Goal: Information Seeking & Learning: Learn about a topic

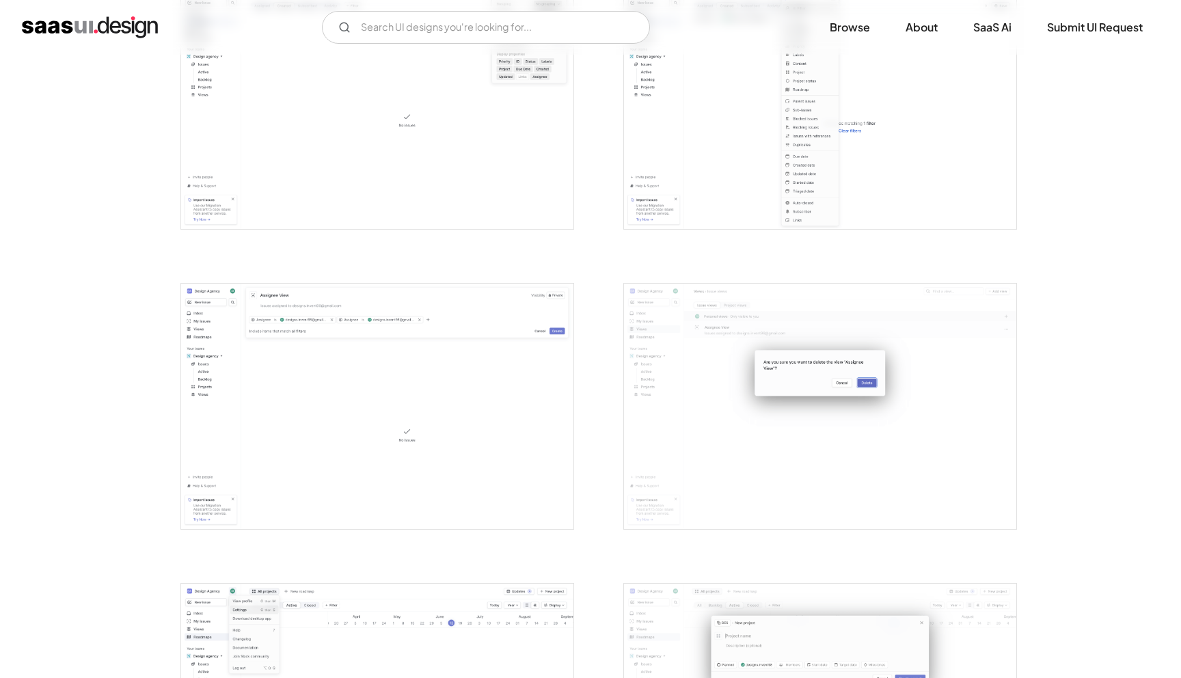
scroll to position [2173, 0]
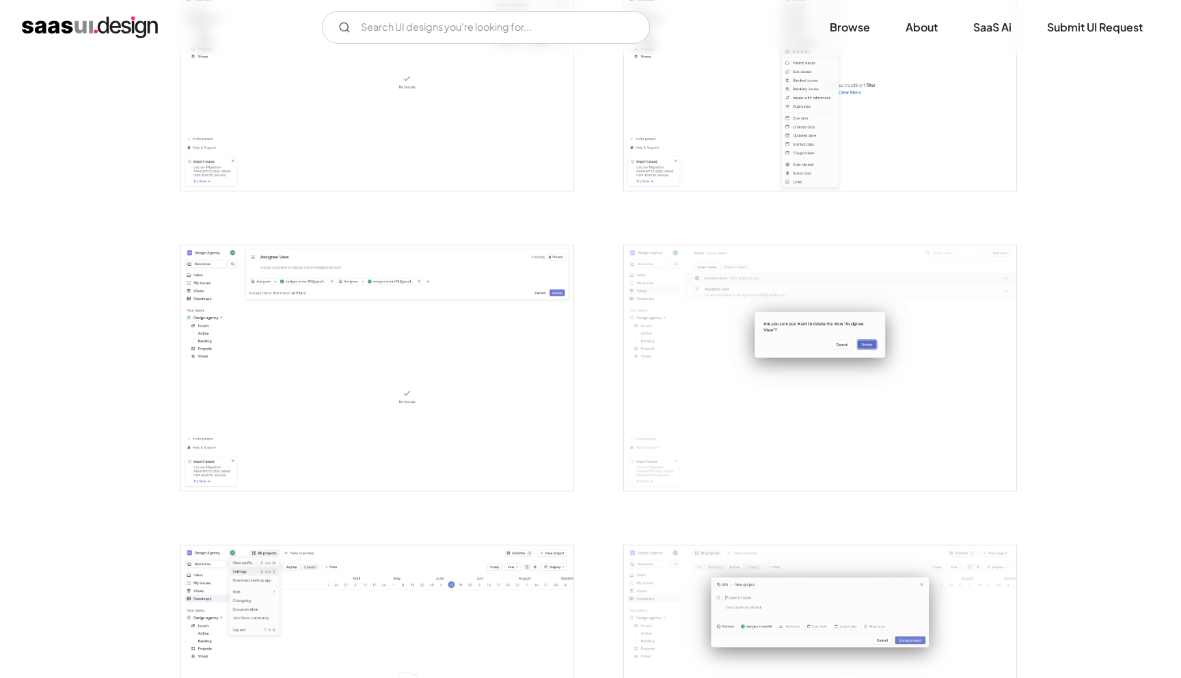
click at [423, 320] on img "open lightbox" at bounding box center [377, 367] width 392 height 245
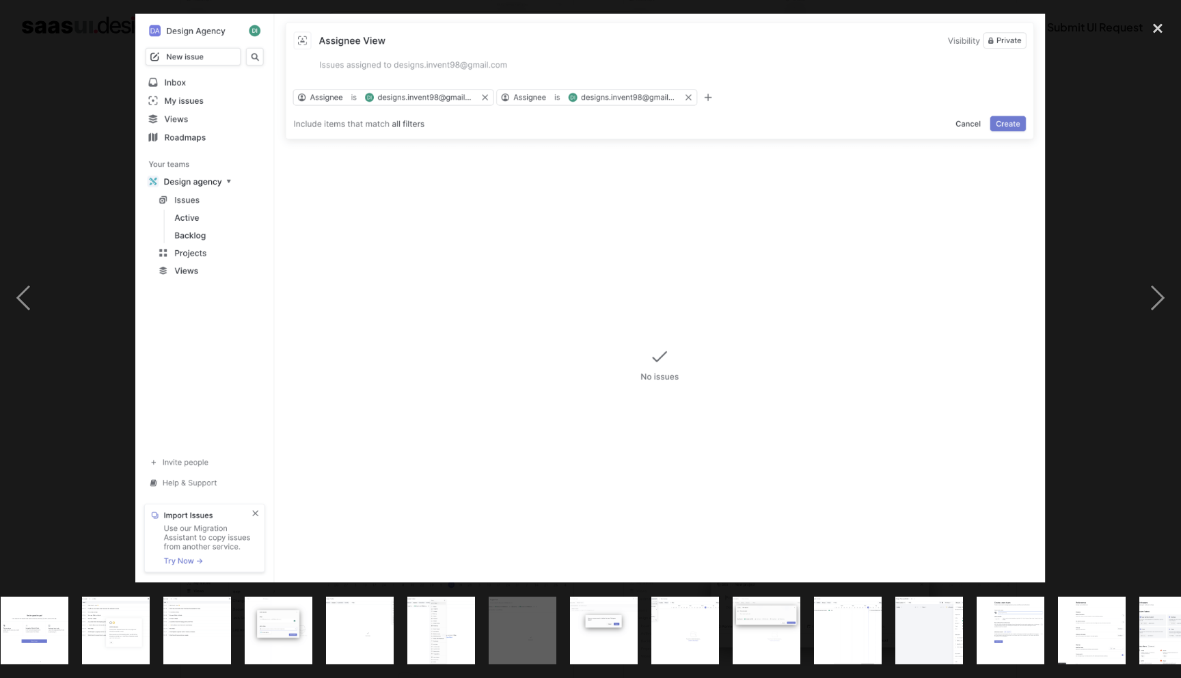
scroll to position [0, 703]
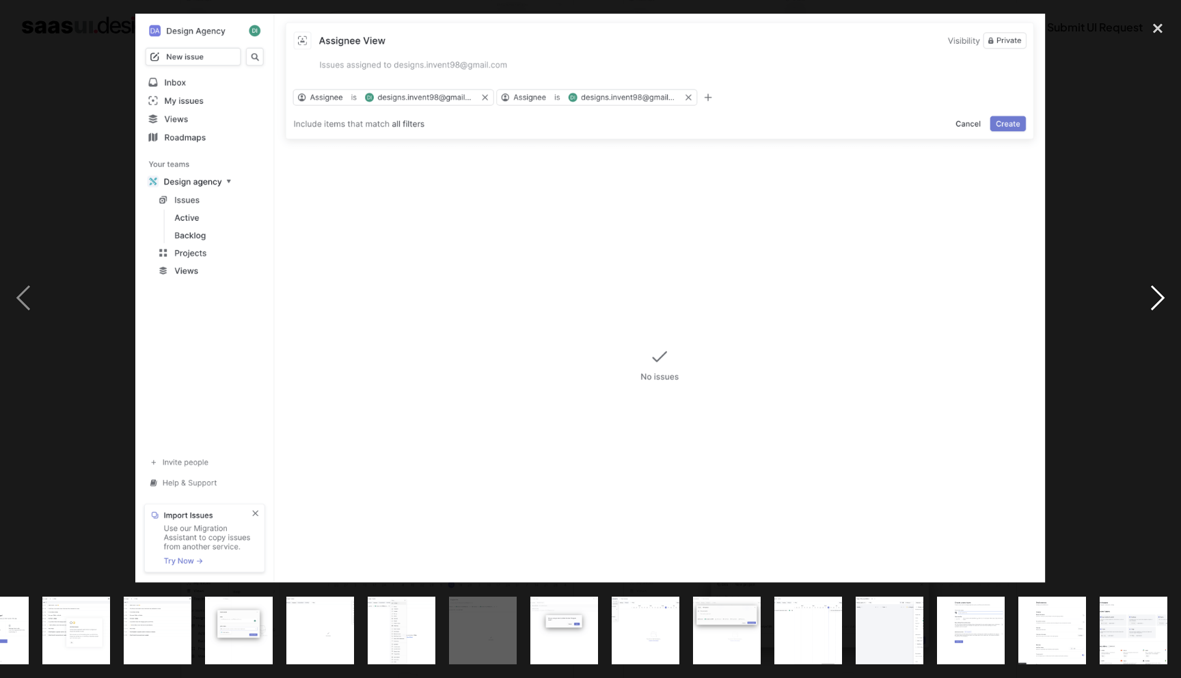
click at [1159, 297] on div "next image" at bounding box center [1157, 298] width 46 height 569
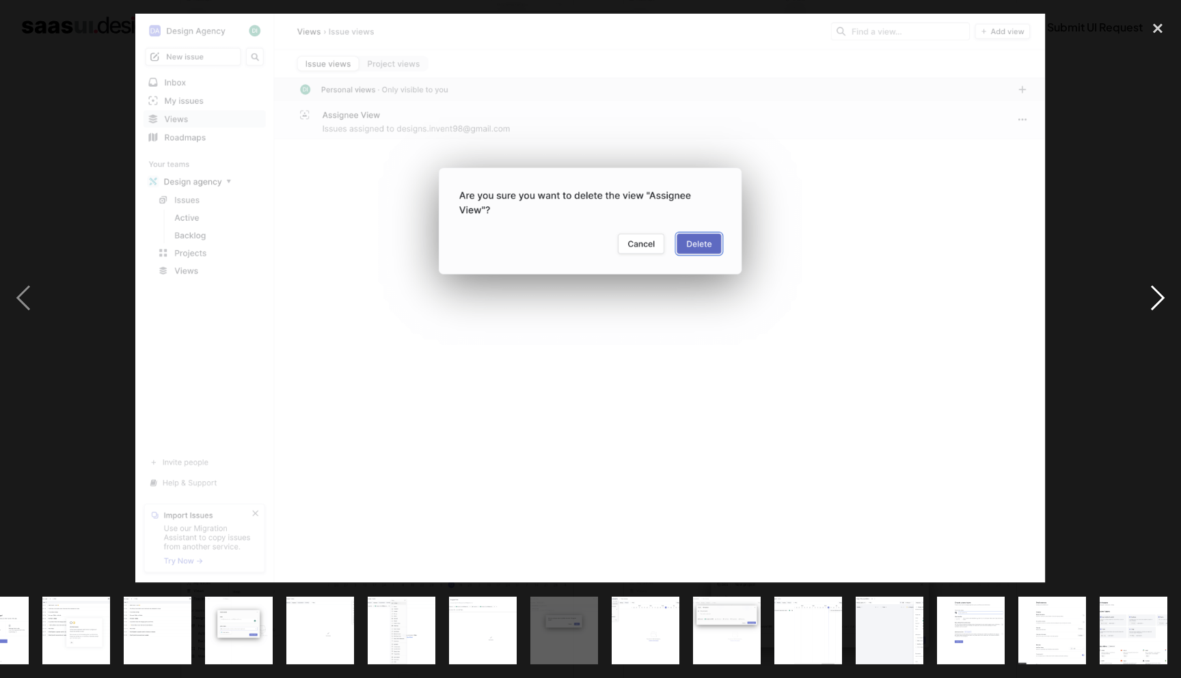
click at [1159, 297] on div "next image" at bounding box center [1157, 298] width 46 height 569
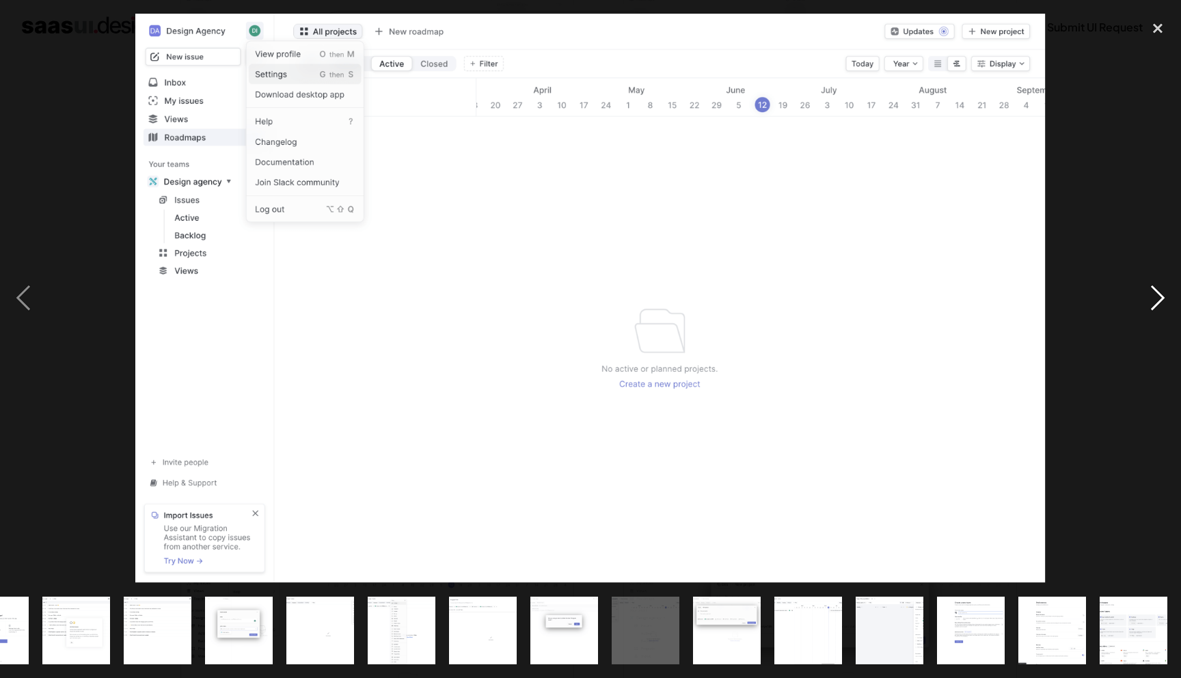
click at [1159, 297] on div "next image" at bounding box center [1157, 298] width 46 height 569
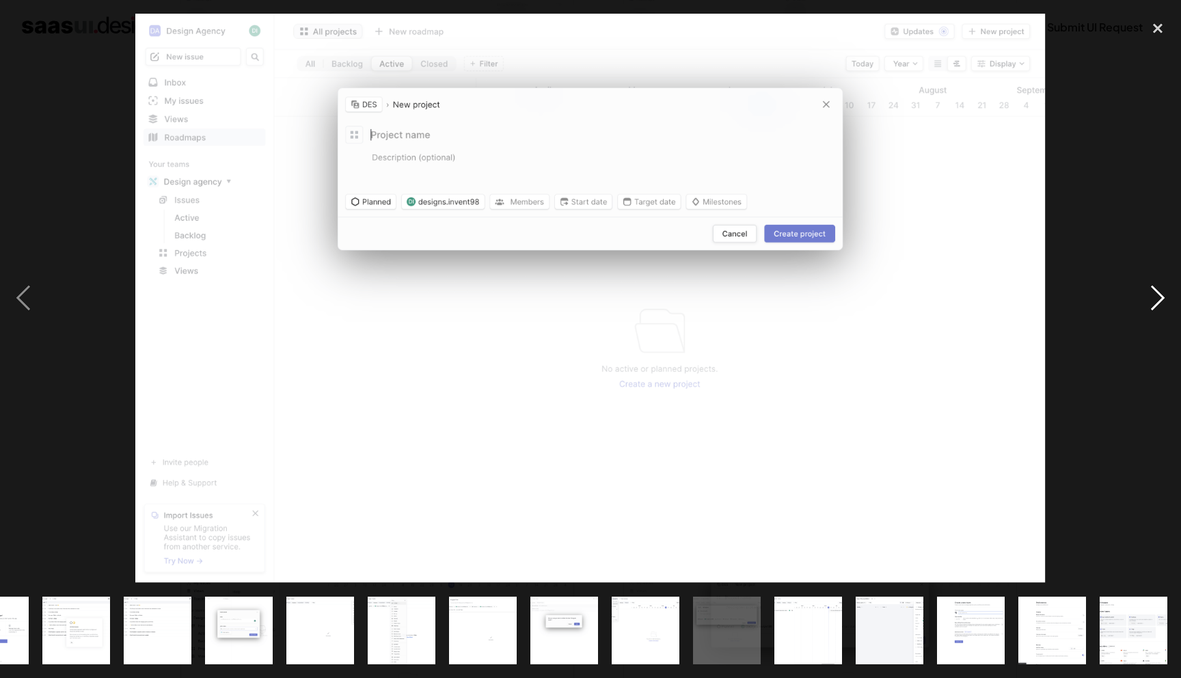
click at [1159, 297] on div "next image" at bounding box center [1157, 298] width 46 height 569
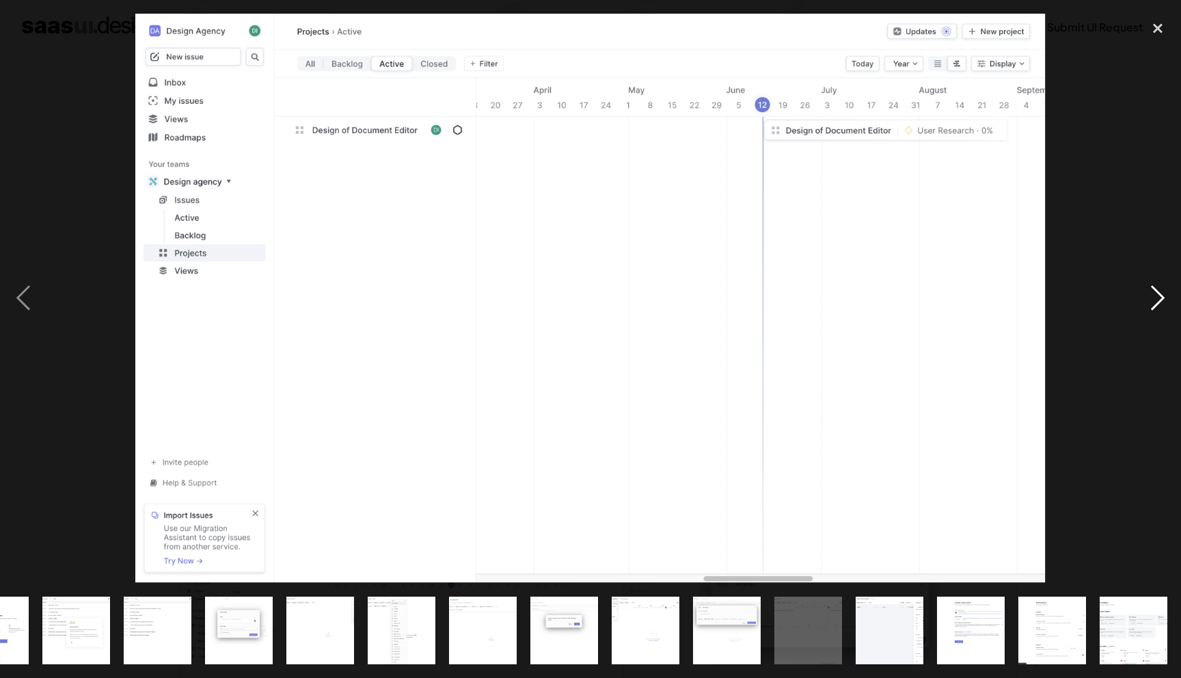
click at [1159, 297] on div "next image" at bounding box center [1157, 298] width 46 height 569
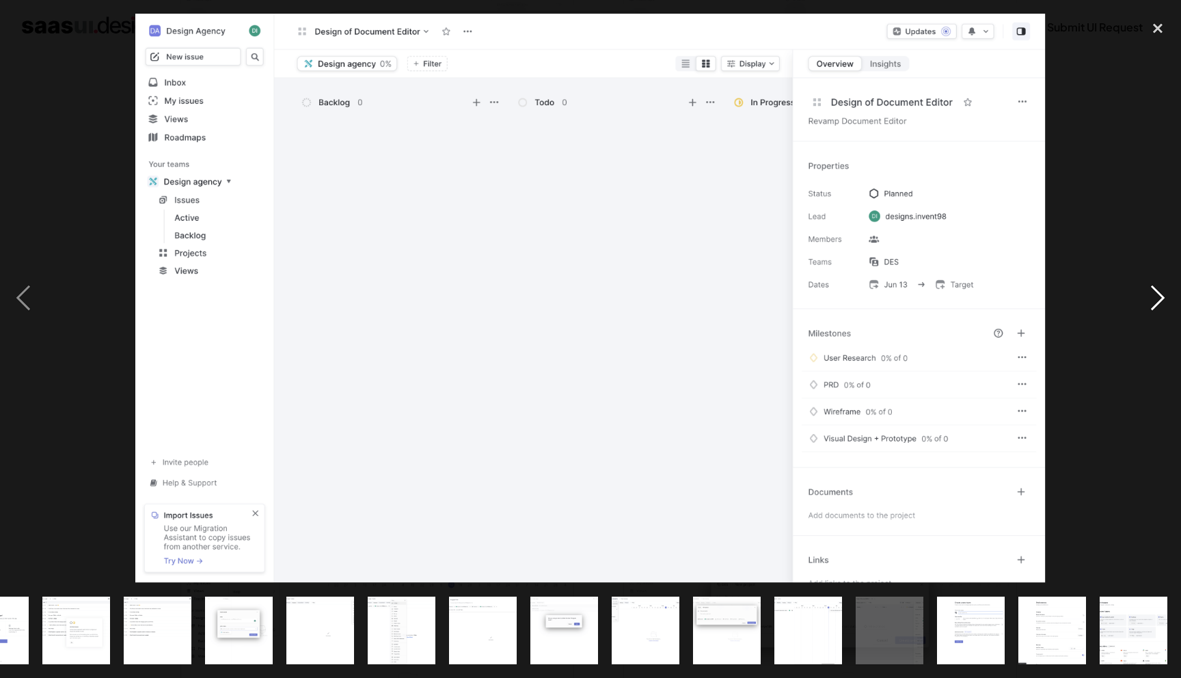
click at [1159, 297] on div "next image" at bounding box center [1157, 298] width 46 height 569
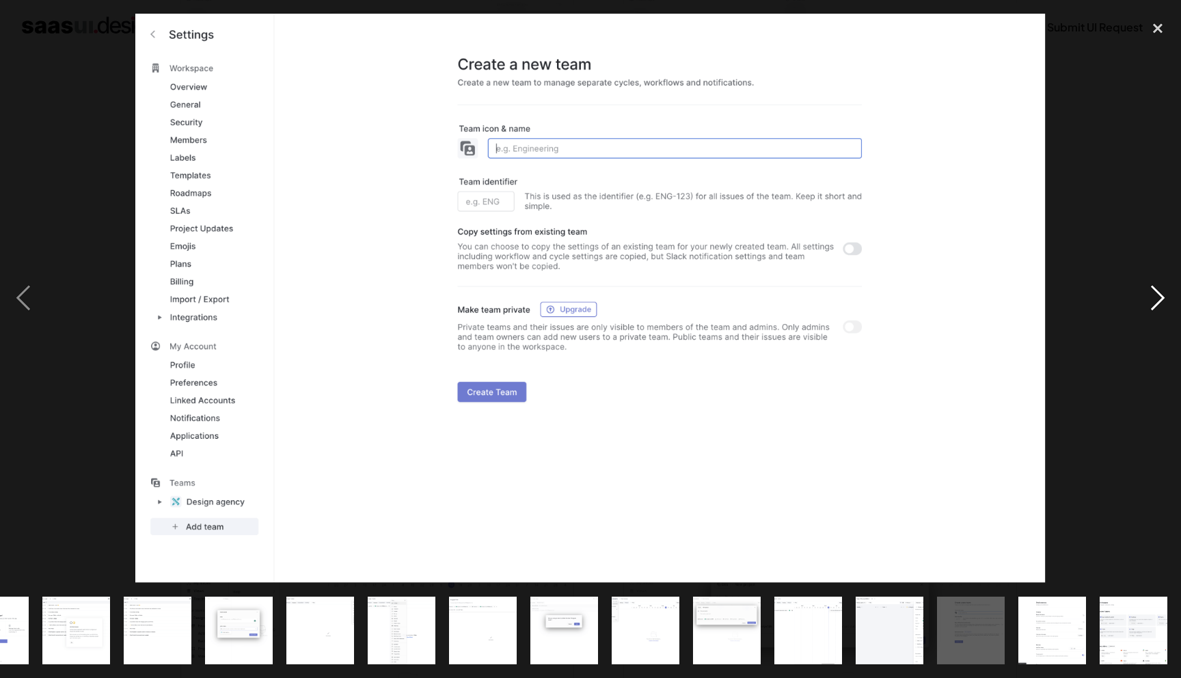
click at [1159, 297] on div "next image" at bounding box center [1157, 298] width 46 height 569
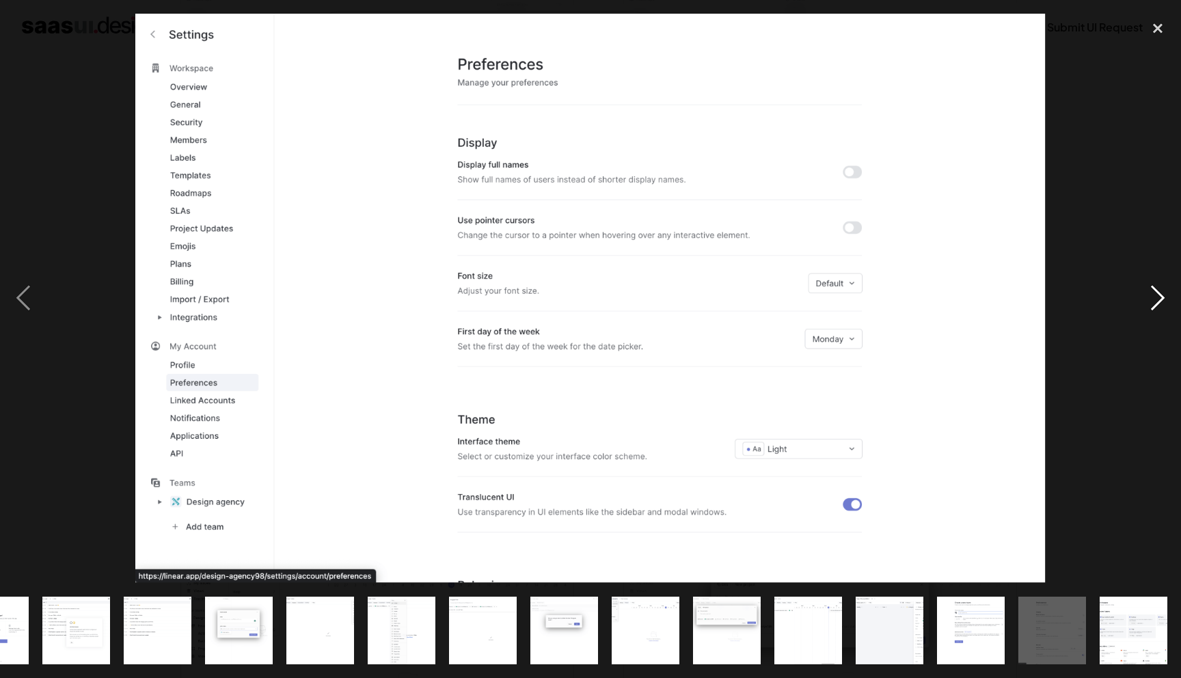
click at [1159, 297] on div "next image" at bounding box center [1157, 298] width 46 height 569
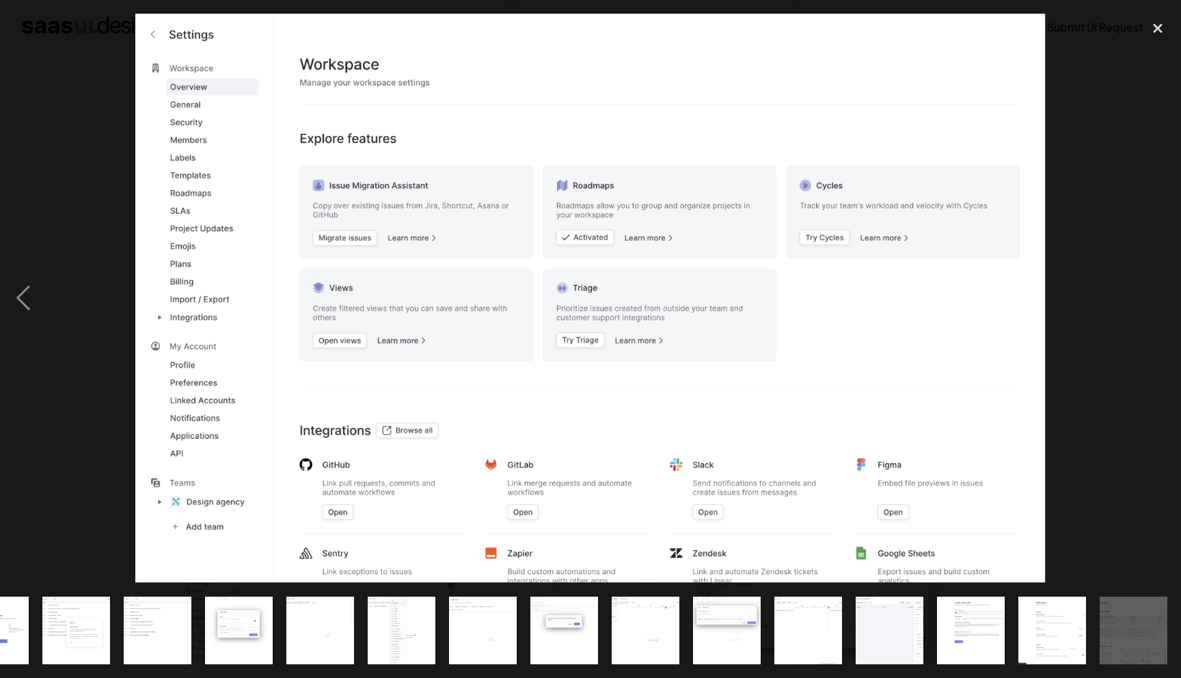
click at [1159, 297] on div "next image" at bounding box center [1157, 298] width 46 height 569
click at [26, 298] on div "previous image" at bounding box center [23, 298] width 46 height 569
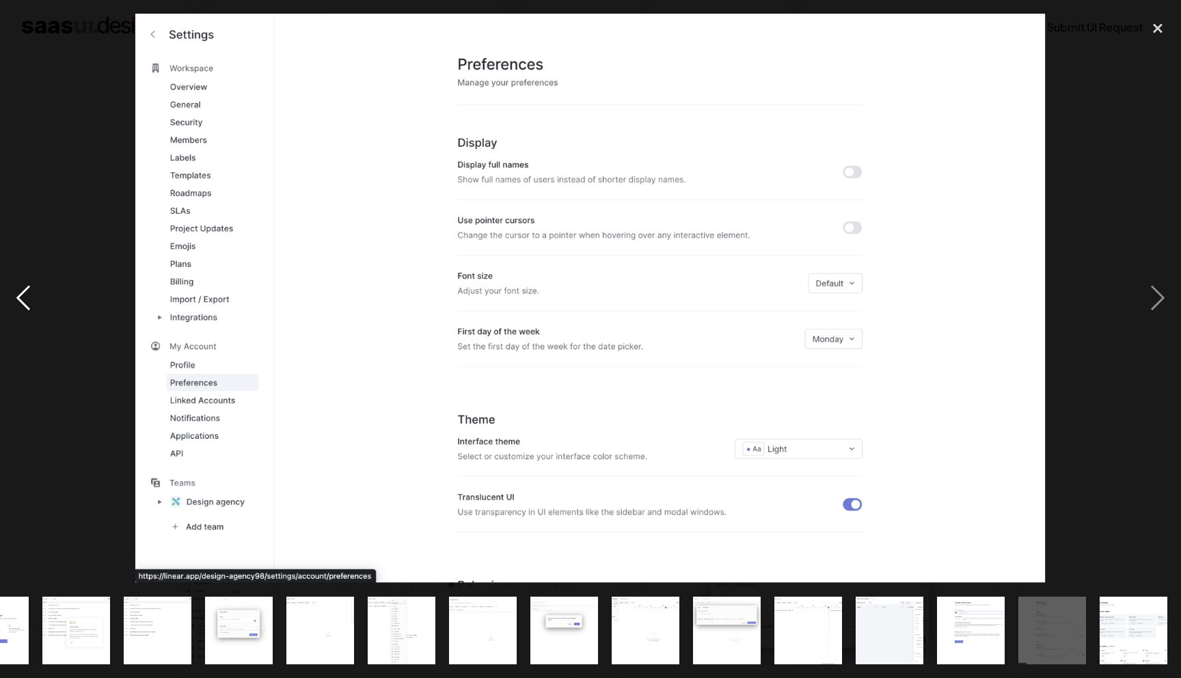
click at [26, 298] on div "previous image" at bounding box center [23, 298] width 46 height 569
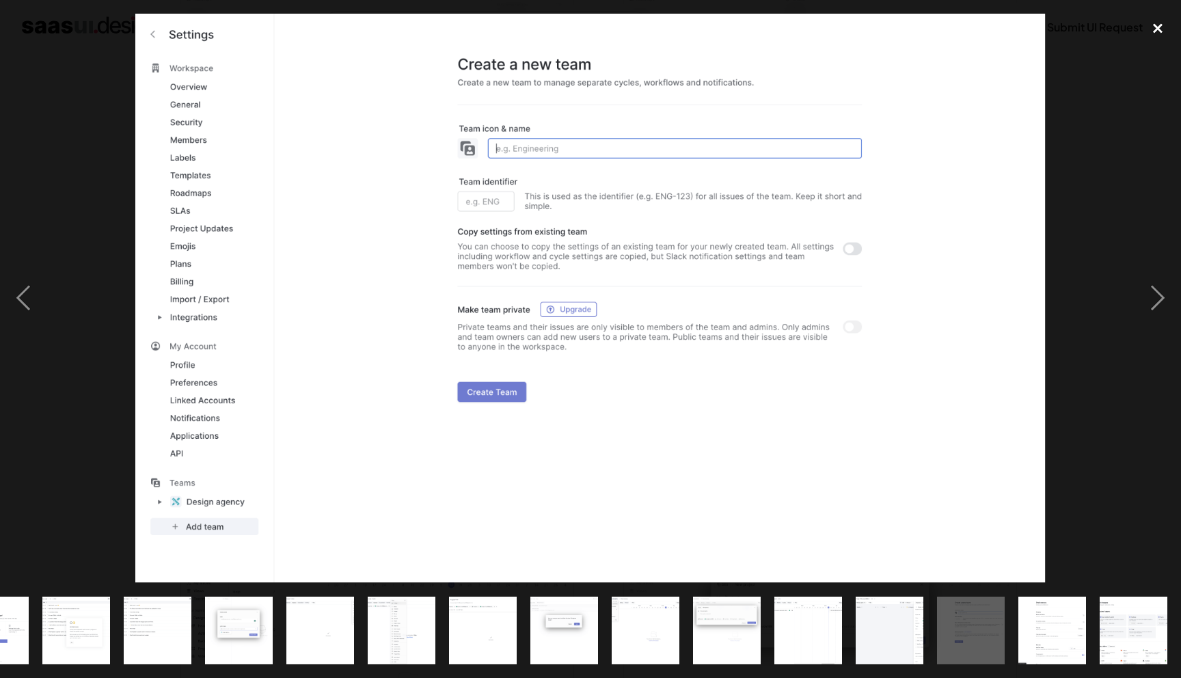
click at [1153, 30] on div "close lightbox" at bounding box center [1157, 29] width 46 height 30
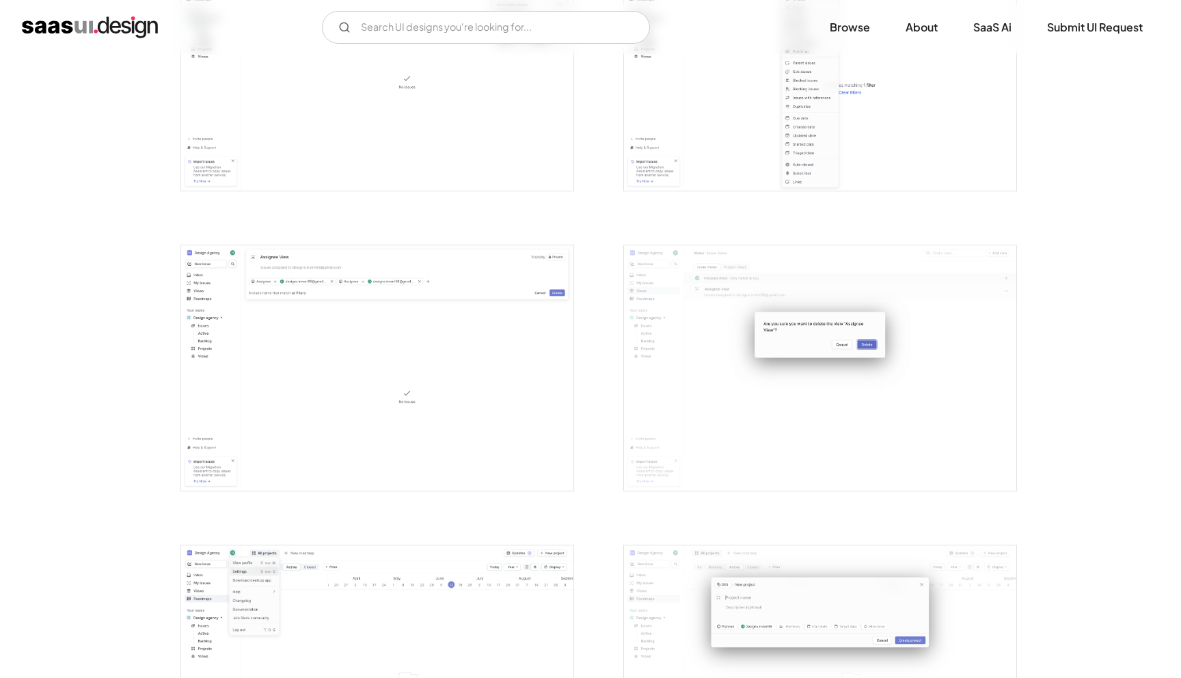
scroll to position [0, 0]
click at [96, 29] on img "home" at bounding box center [90, 27] width 136 height 22
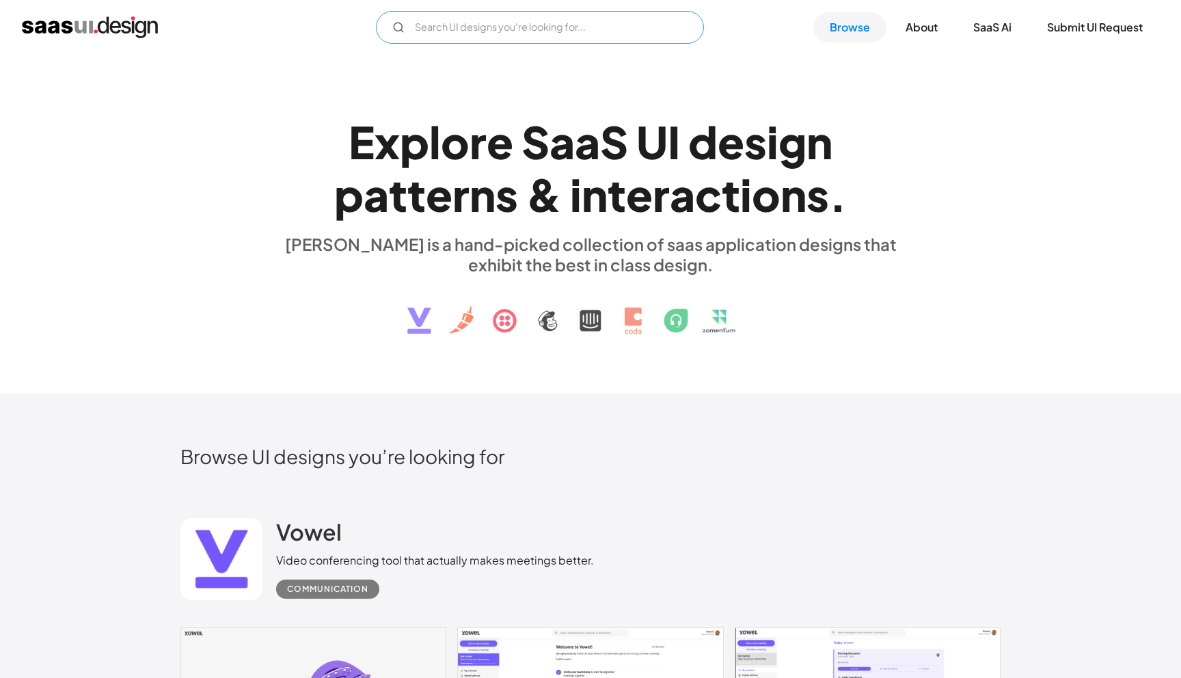
click at [530, 35] on input "Email Form" at bounding box center [540, 27] width 328 height 33
click at [402, 30] on icon "Email Form" at bounding box center [398, 27] width 12 height 12
type input "Filter"
click at [511, 119] on div "e" at bounding box center [499, 141] width 27 height 53
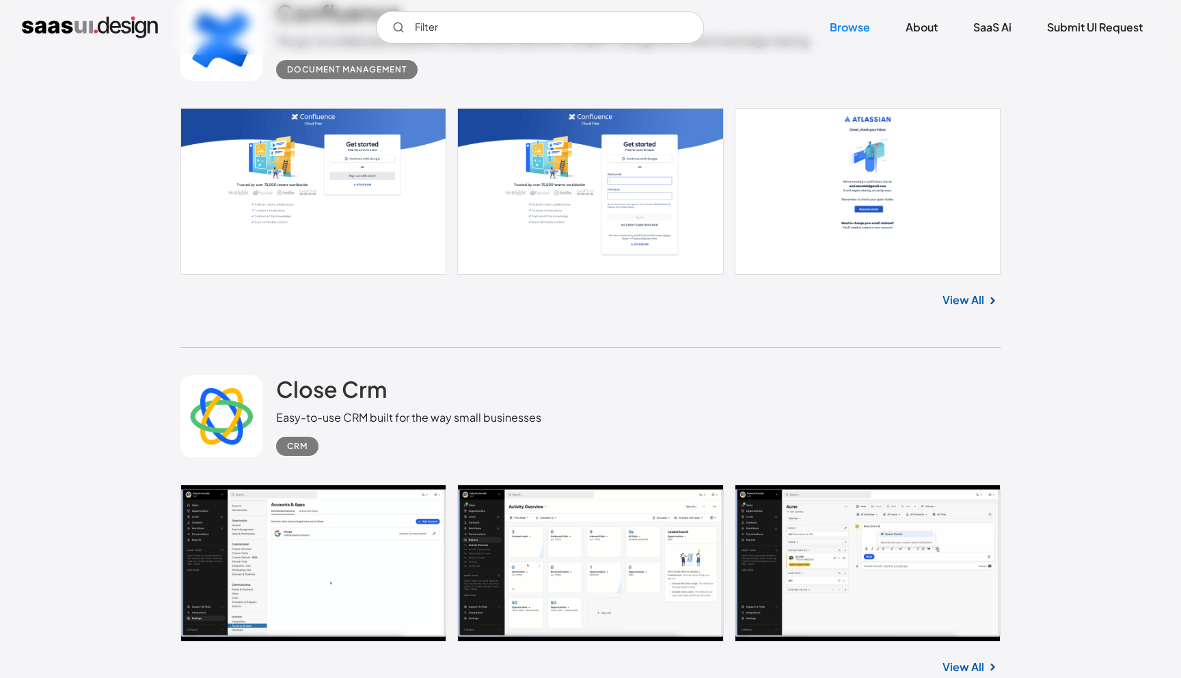
scroll to position [4339, 0]
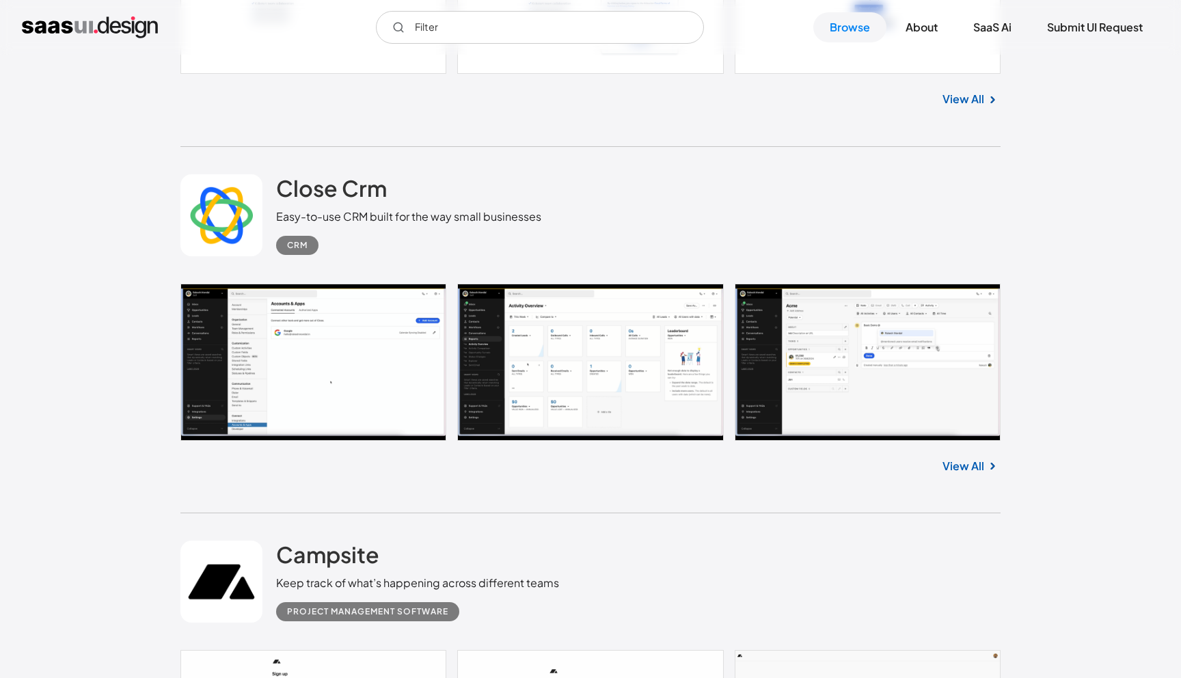
click at [965, 474] on link "View All" at bounding box center [963, 466] width 42 height 16
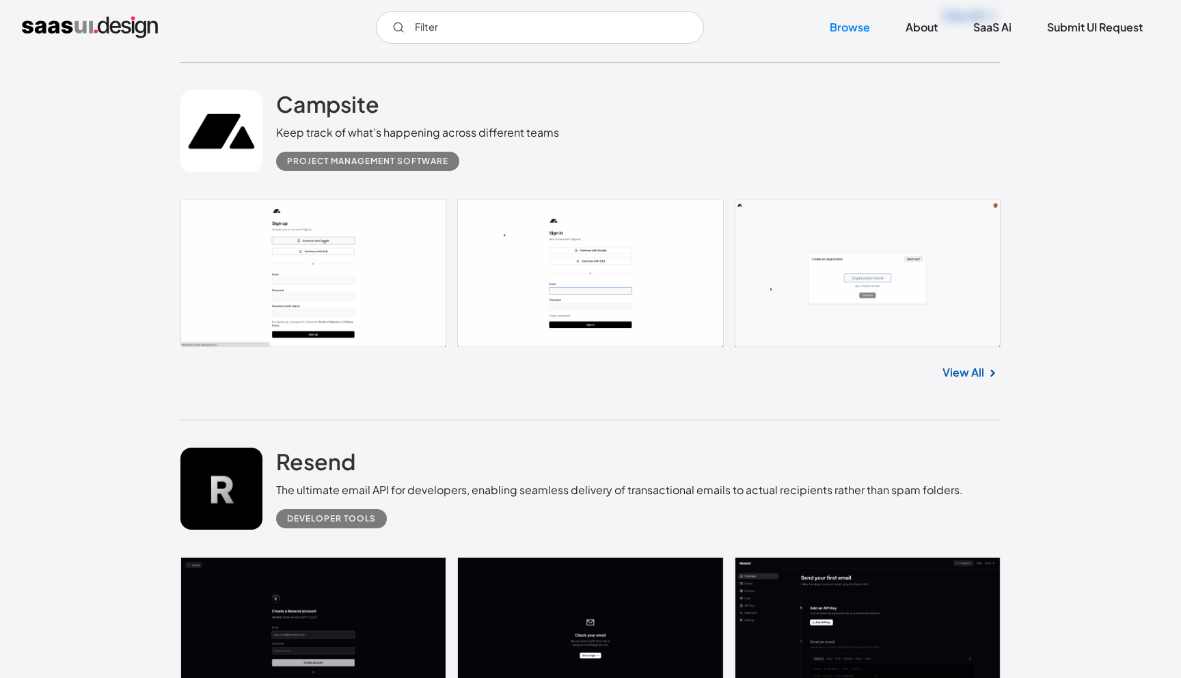
scroll to position [4787, 0]
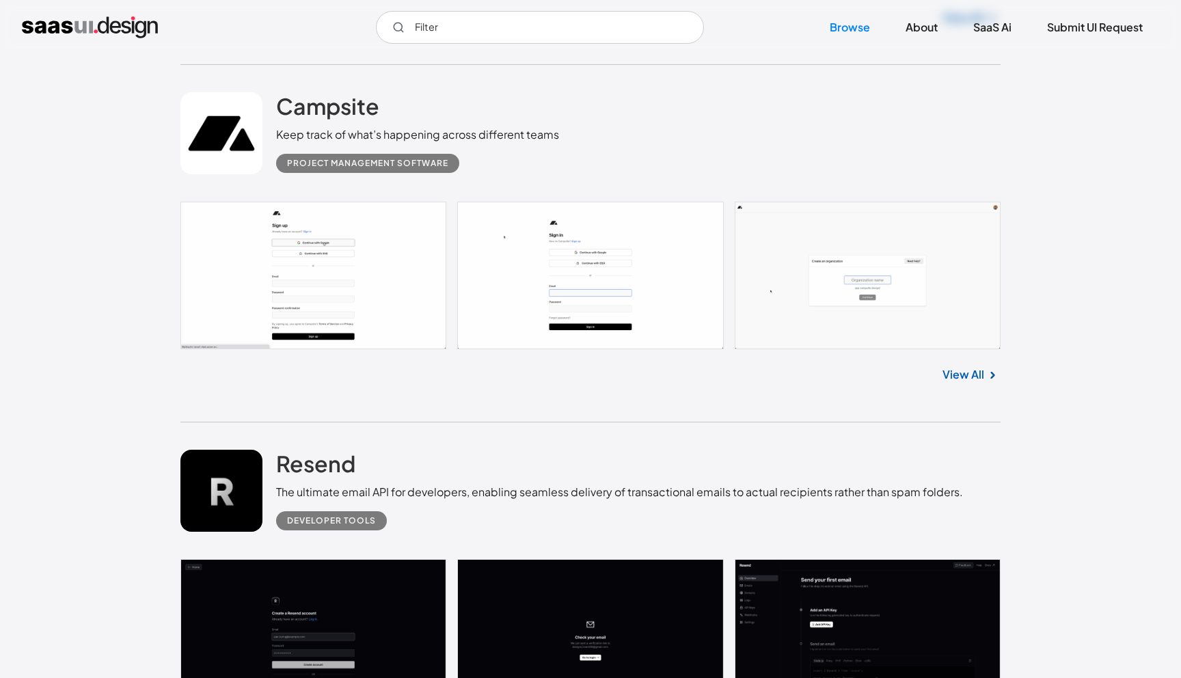
click at [980, 383] on link "View All" at bounding box center [963, 374] width 42 height 16
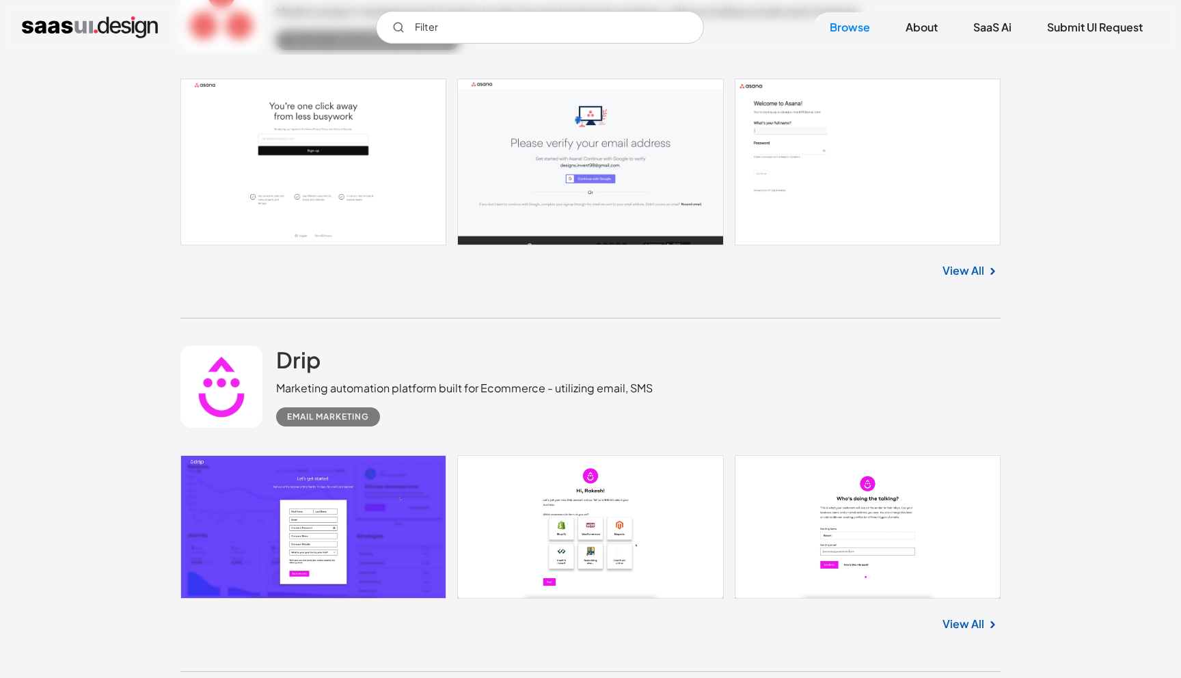
scroll to position [5661, 0]
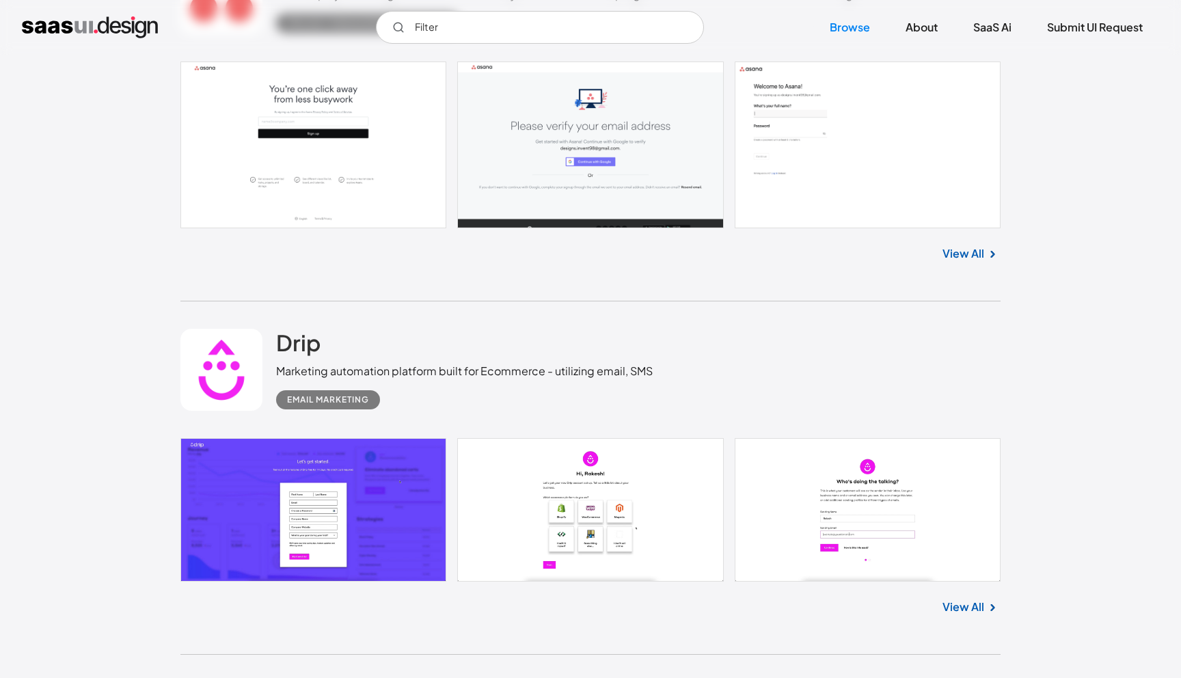
click at [963, 262] on link "View All" at bounding box center [963, 253] width 42 height 16
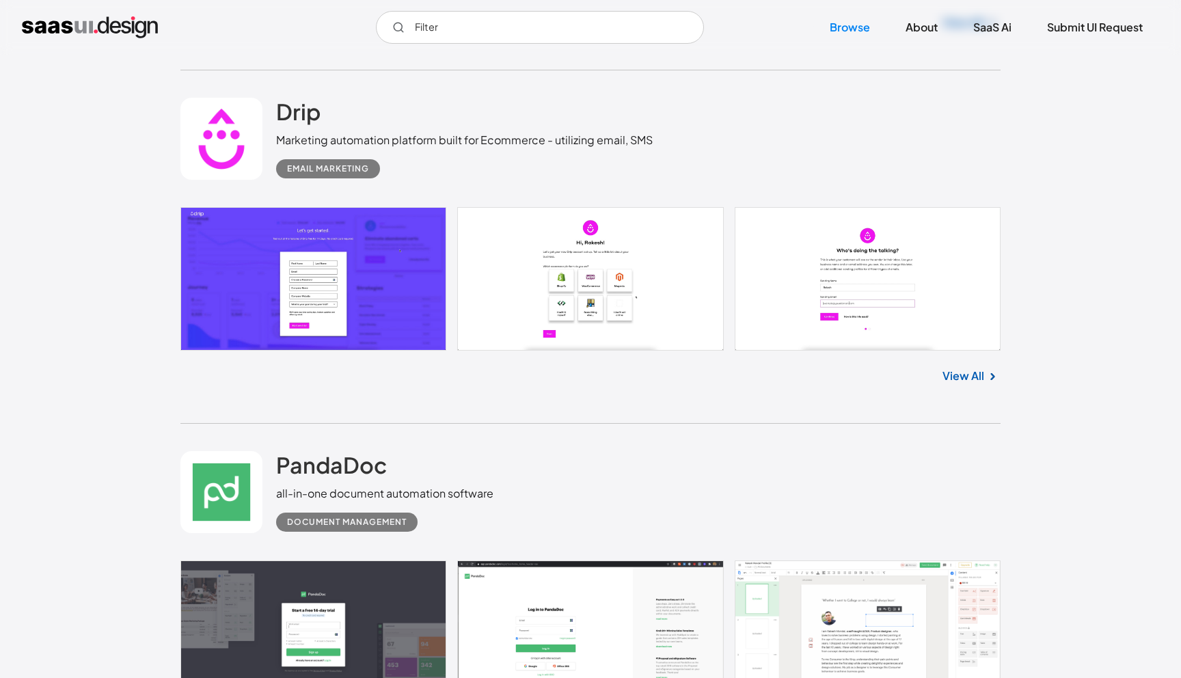
scroll to position [5894, 0]
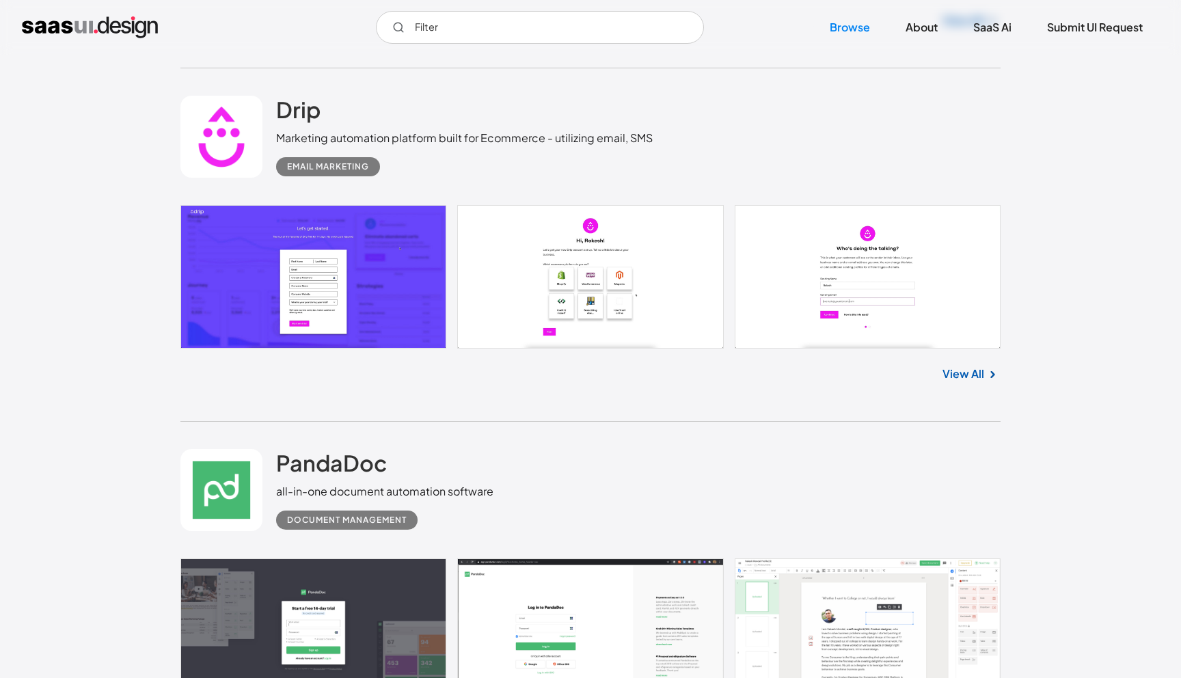
click at [980, 379] on link "View All" at bounding box center [963, 374] width 42 height 16
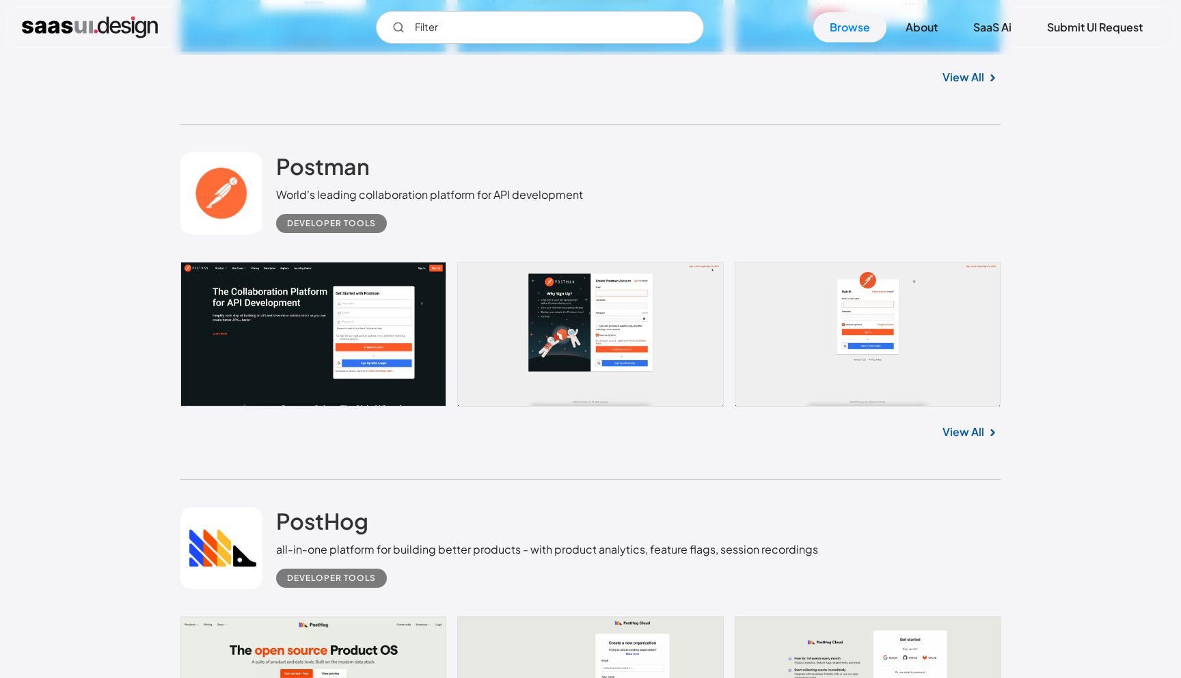
scroll to position [9833, 0]
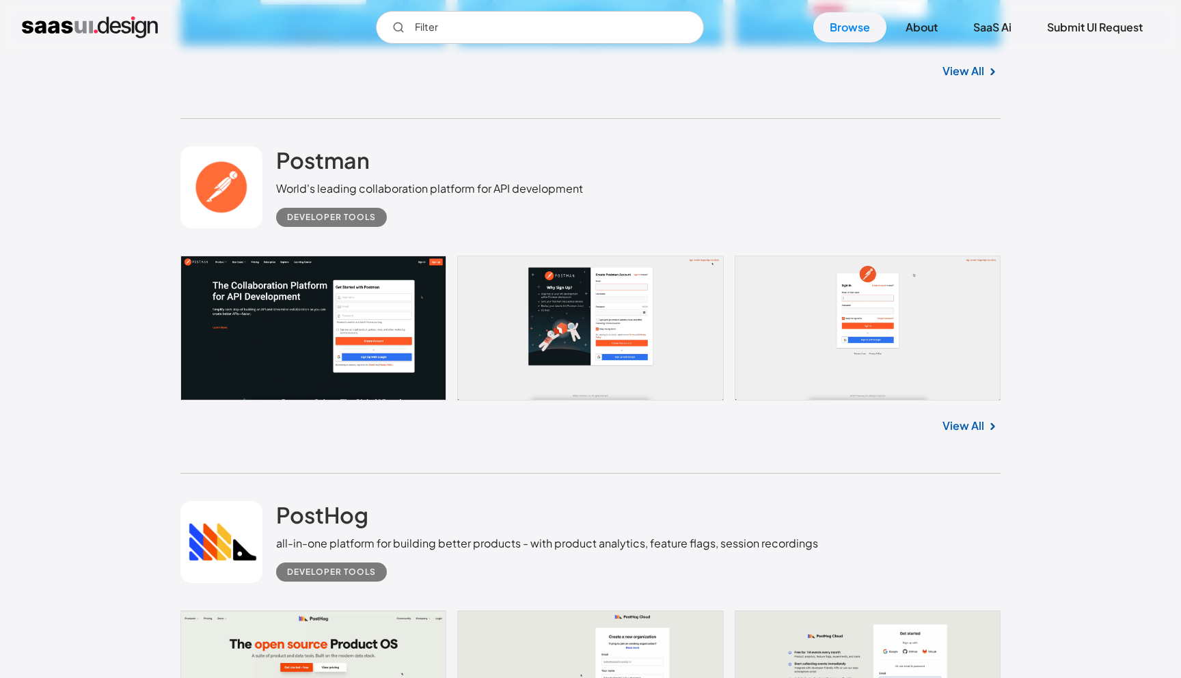
click at [989, 433] on img at bounding box center [992, 426] width 16 height 16
click at [985, 435] on img at bounding box center [992, 426] width 16 height 16
click at [955, 428] on link "View All" at bounding box center [963, 425] width 42 height 16
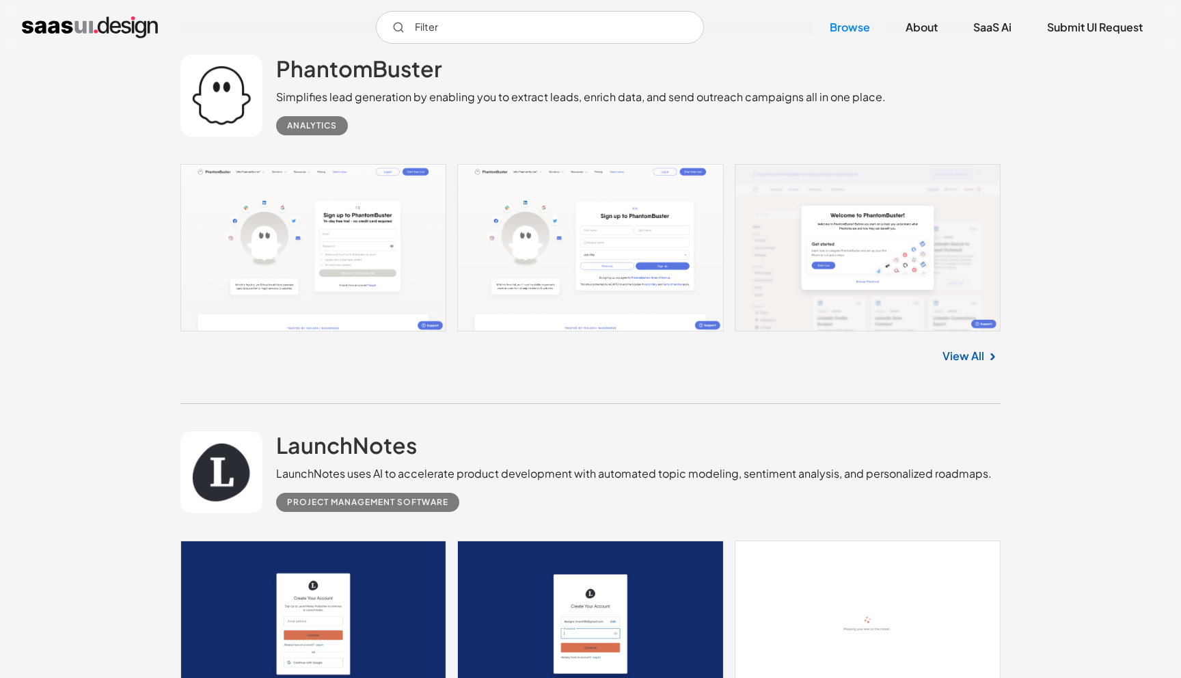
scroll to position [16785, 0]
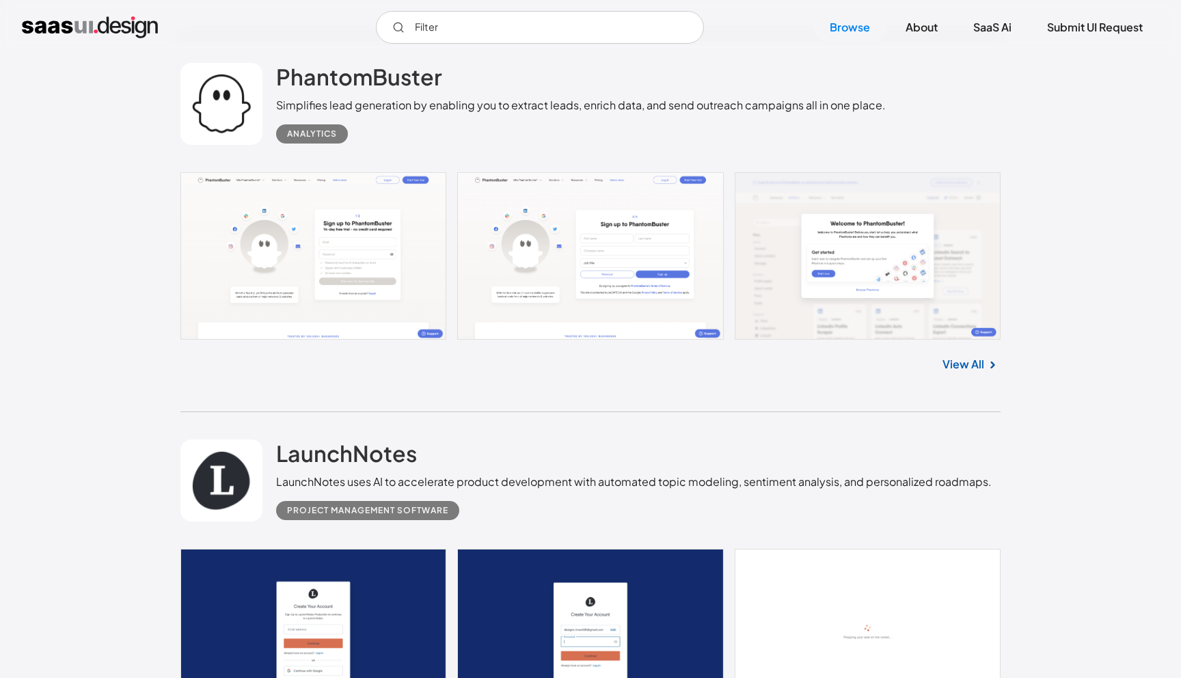
click at [969, 372] on link "View All" at bounding box center [963, 364] width 42 height 16
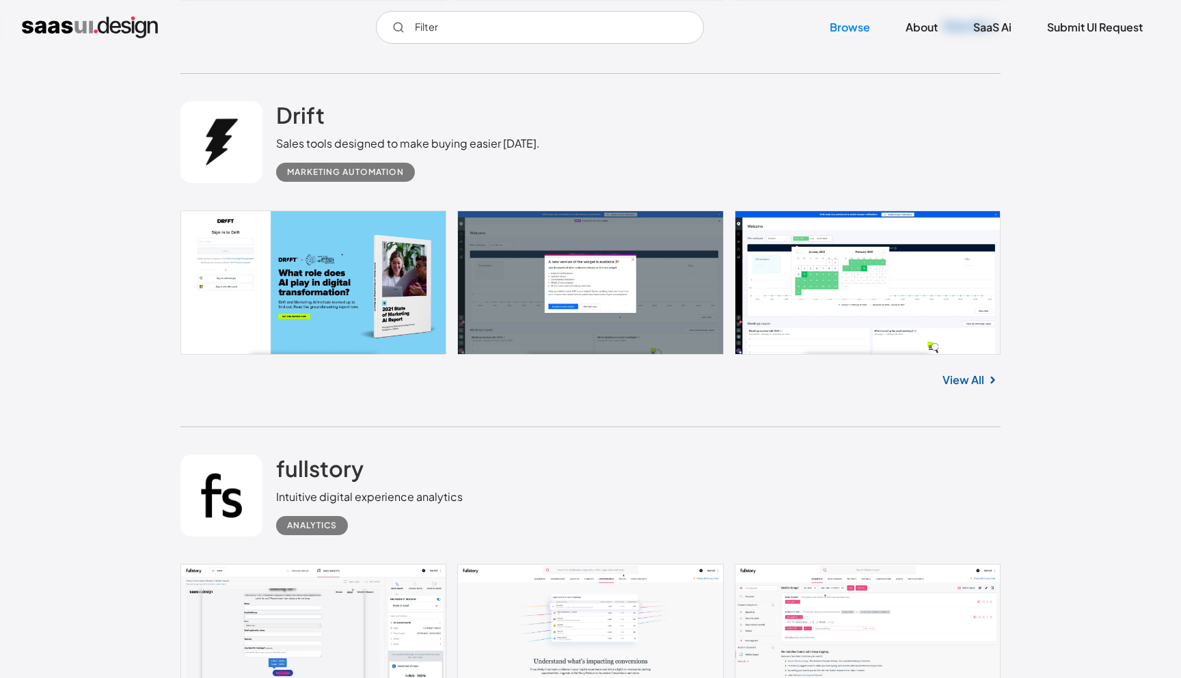
scroll to position [17502, 0]
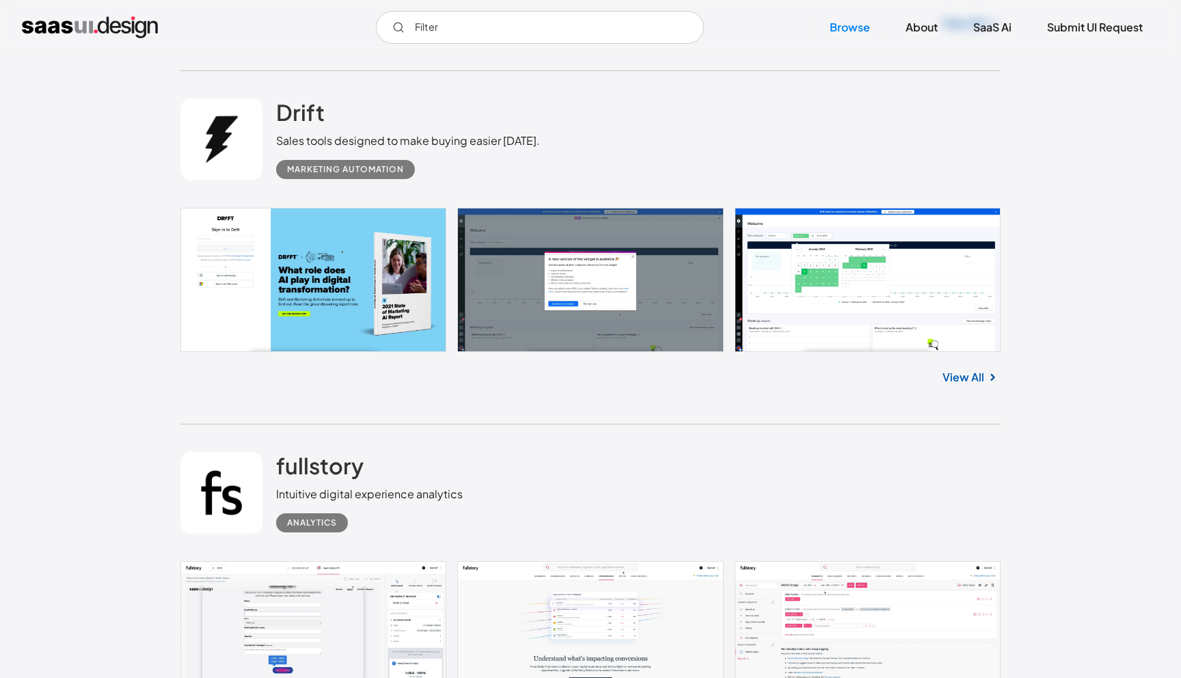
click at [962, 385] on link "View All" at bounding box center [963, 377] width 42 height 16
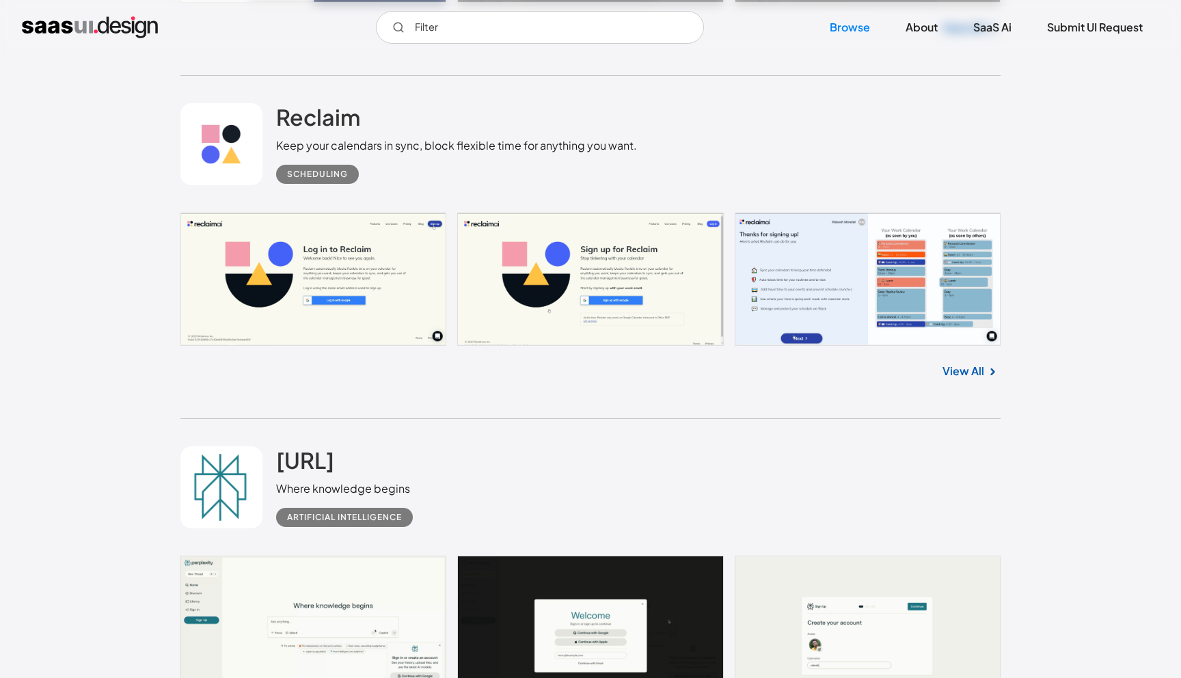
scroll to position [21465, 0]
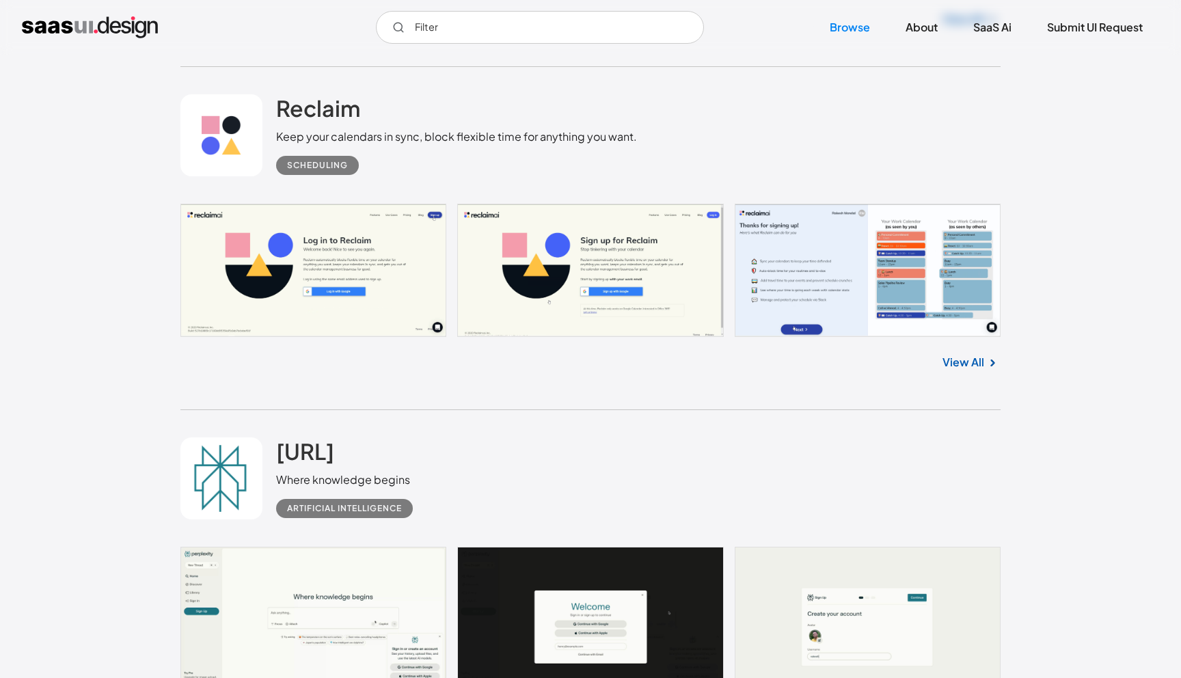
click at [970, 370] on link "View All" at bounding box center [963, 362] width 42 height 16
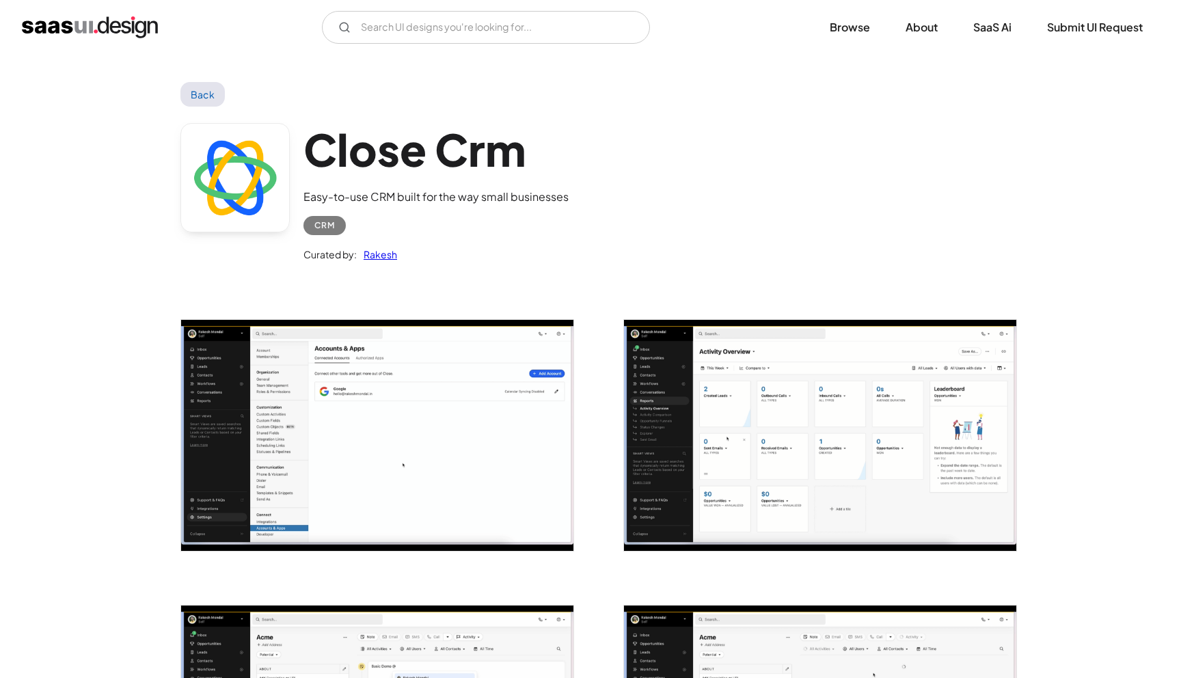
click at [193, 94] on link "Back" at bounding box center [202, 94] width 44 height 25
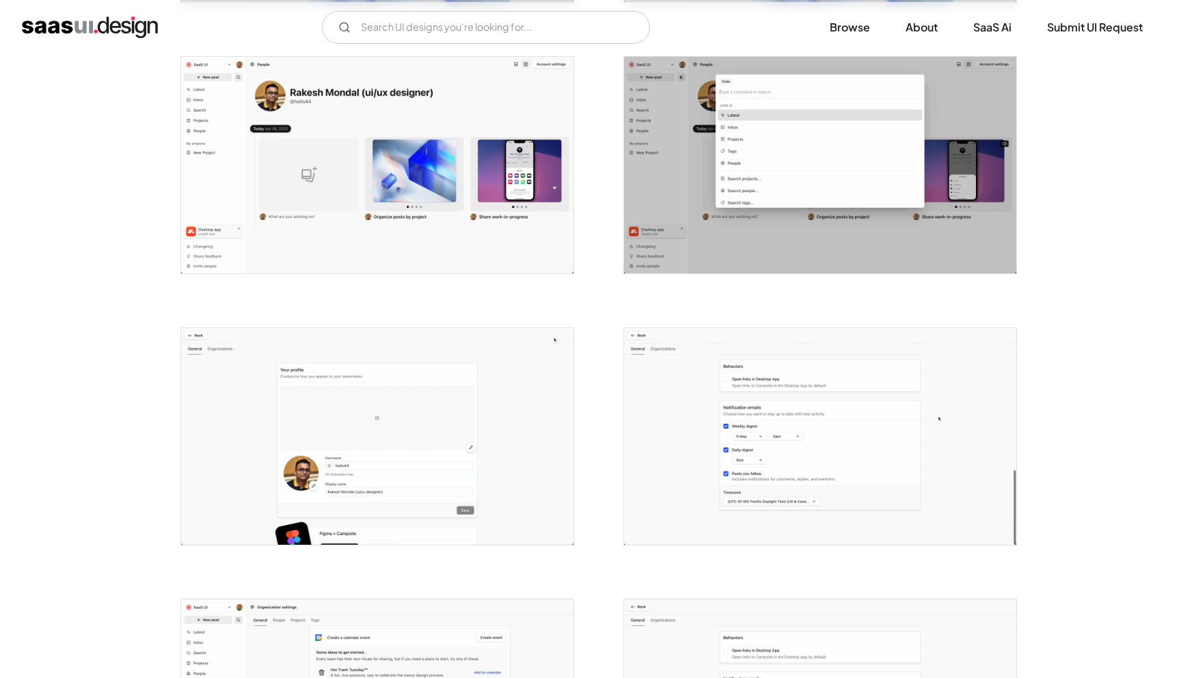
scroll to position [2120, 0]
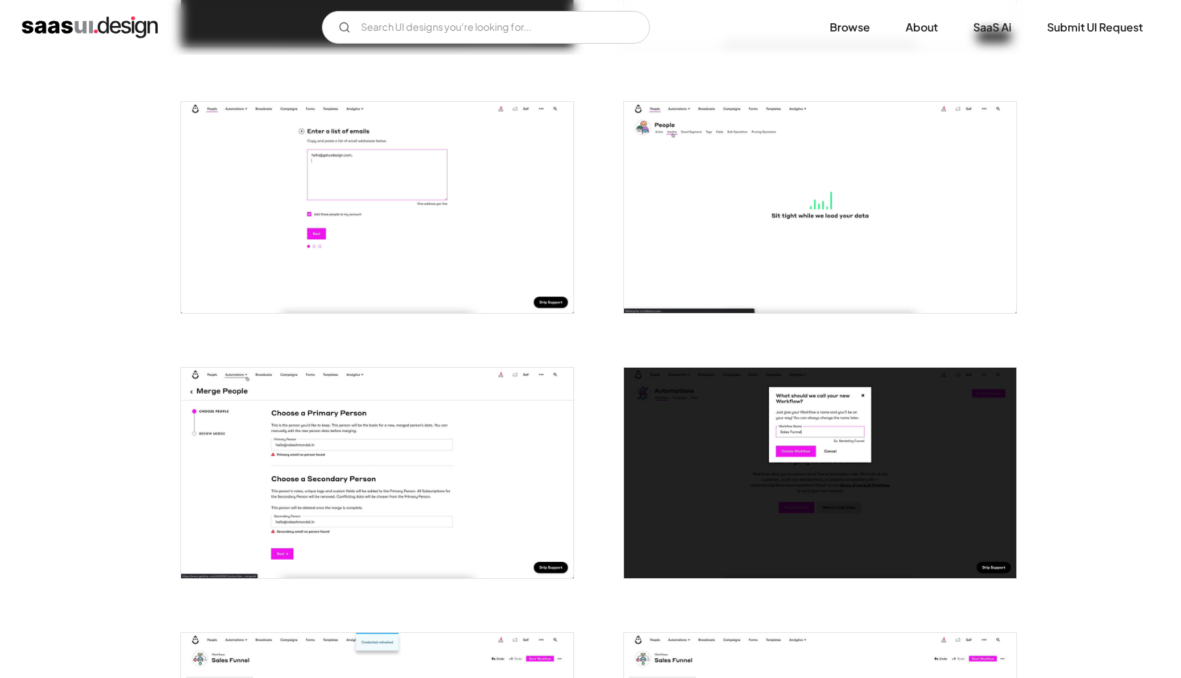
scroll to position [1815, 0]
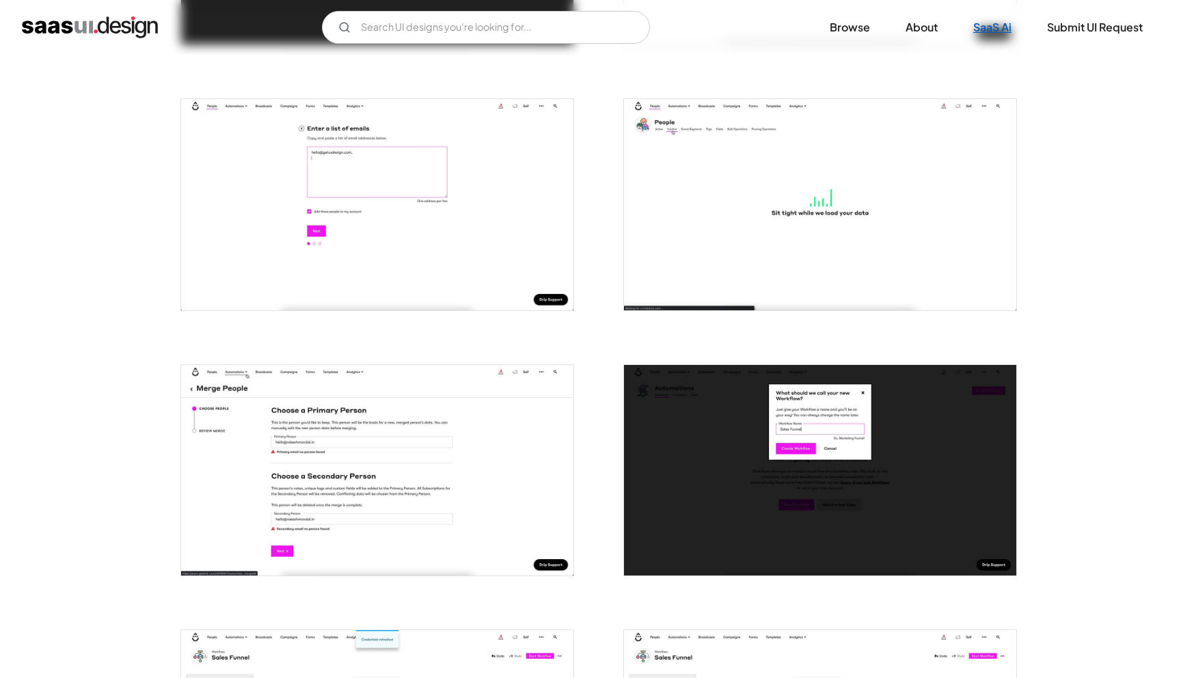
click at [987, 29] on link "SaaS Ai" at bounding box center [992, 27] width 71 height 30
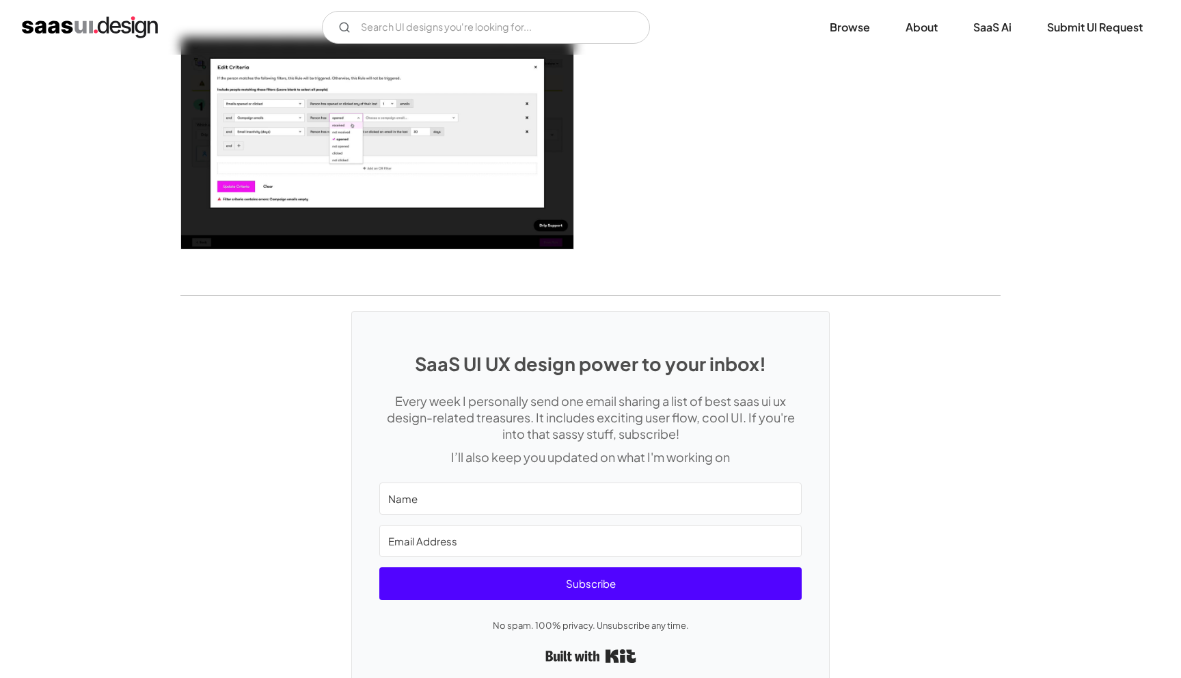
scroll to position [3469, 0]
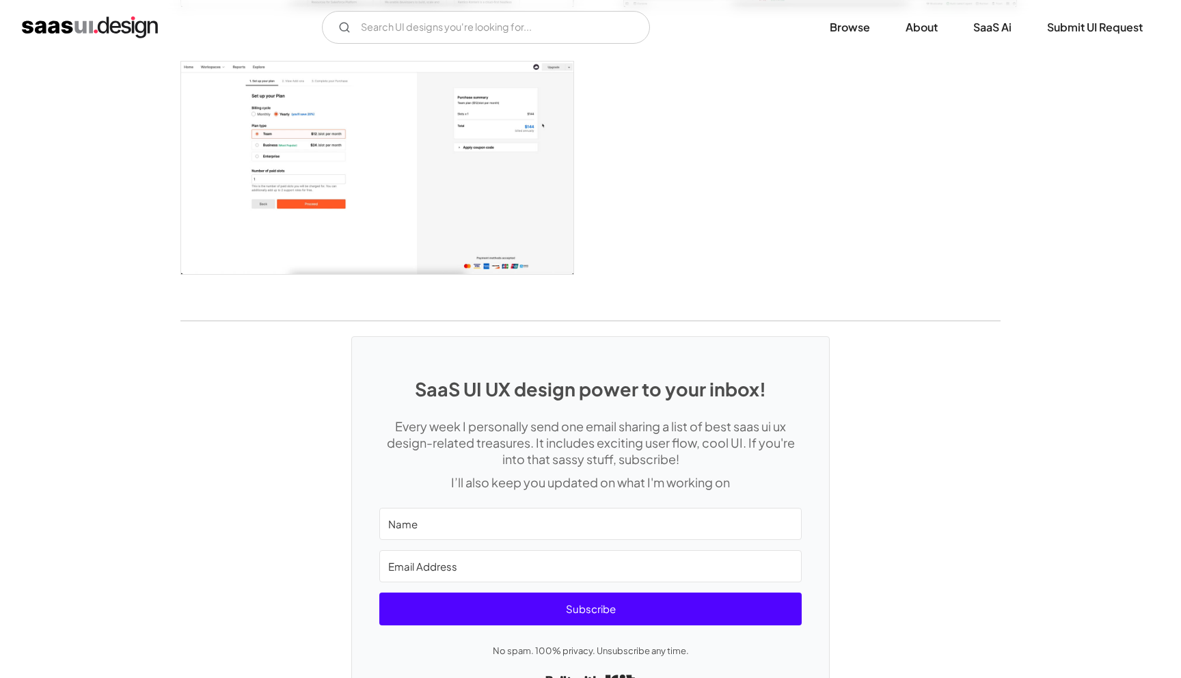
scroll to position [3554, 0]
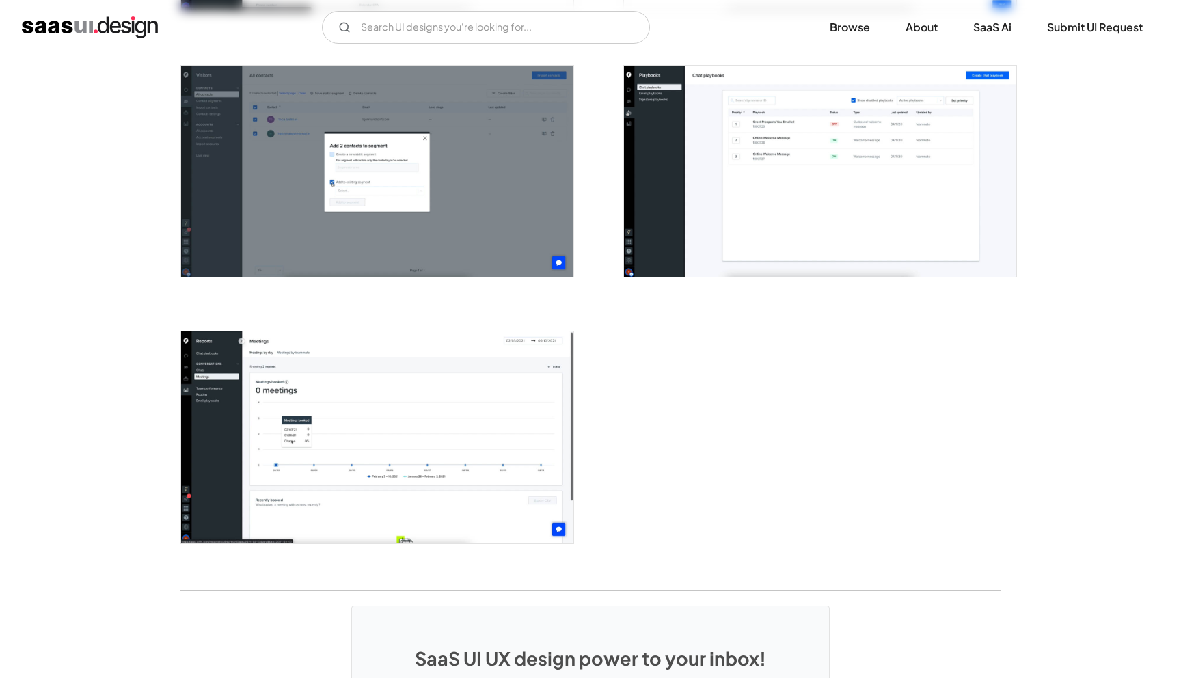
scroll to position [3189, 0]
